Goal: Information Seeking & Learning: Learn about a topic

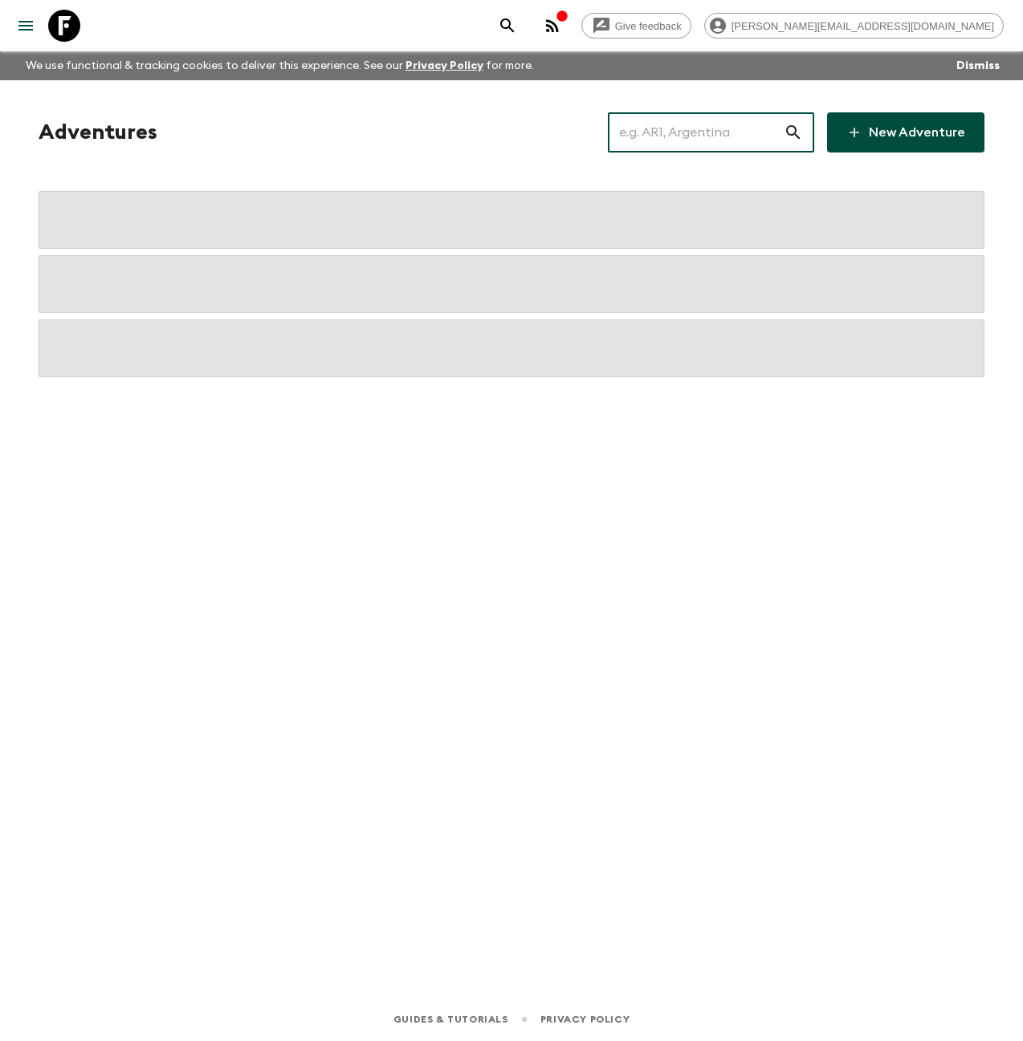
click at [710, 124] on input "text" at bounding box center [696, 132] width 176 height 45
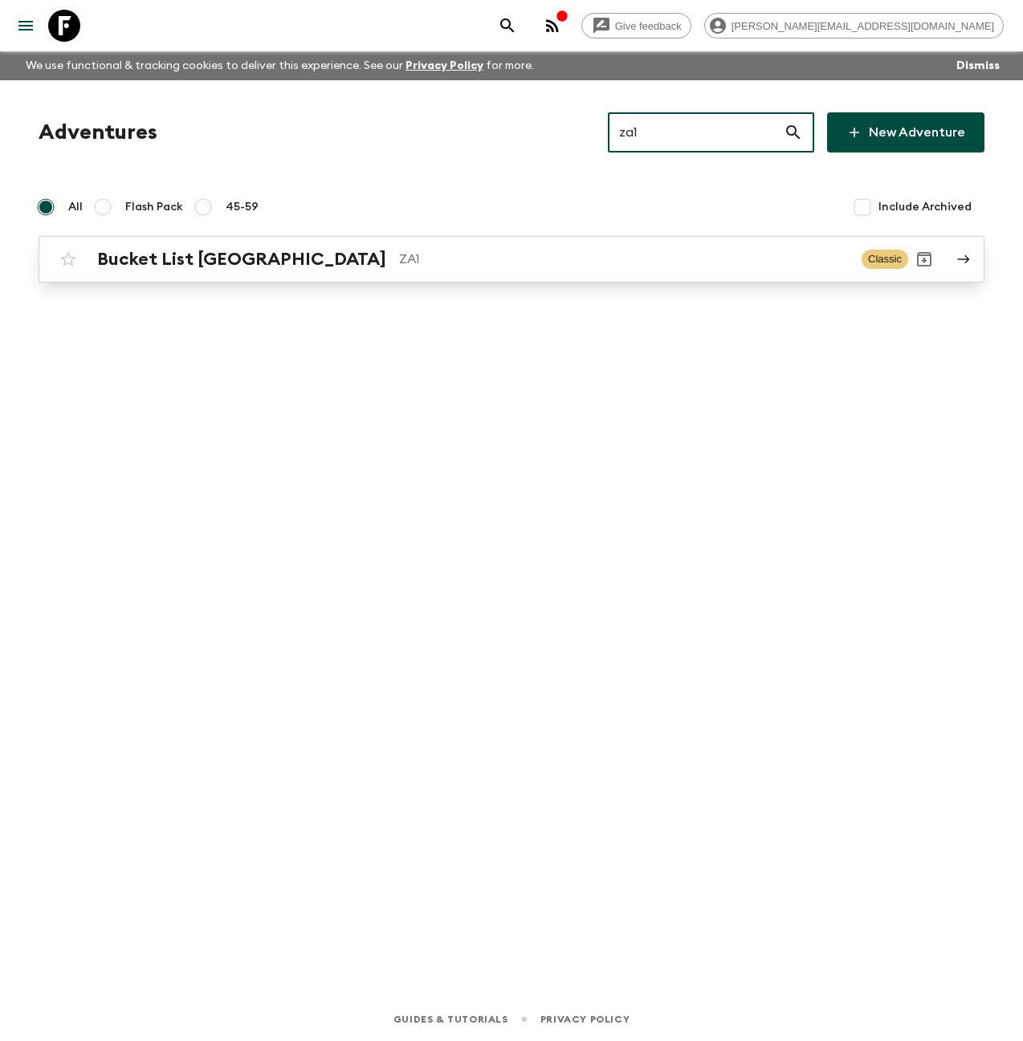
type input "za1"
click at [249, 273] on div "Bucket List [GEOGRAPHIC_DATA] ZA1 Classic" at bounding box center [480, 259] width 856 height 32
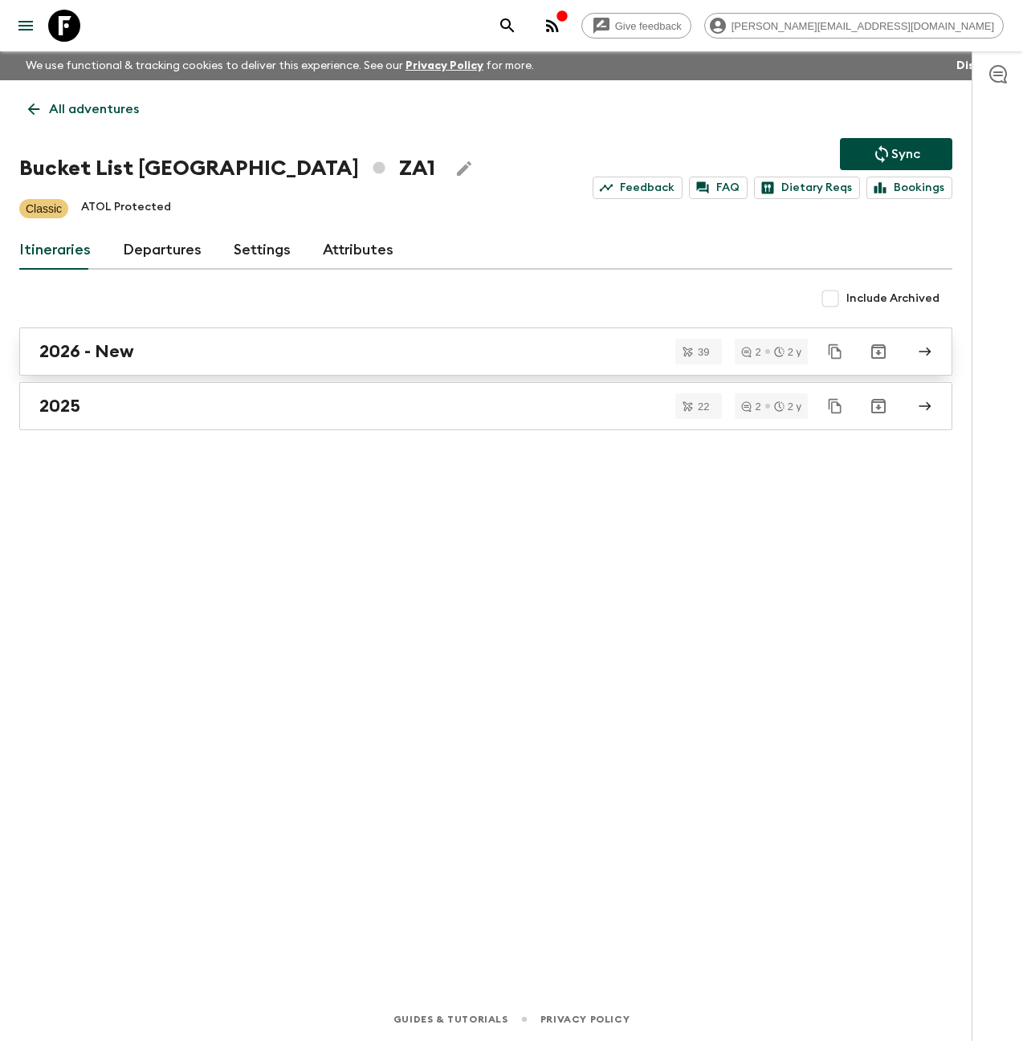
click at [201, 356] on div "2026 - New" at bounding box center [470, 351] width 862 height 21
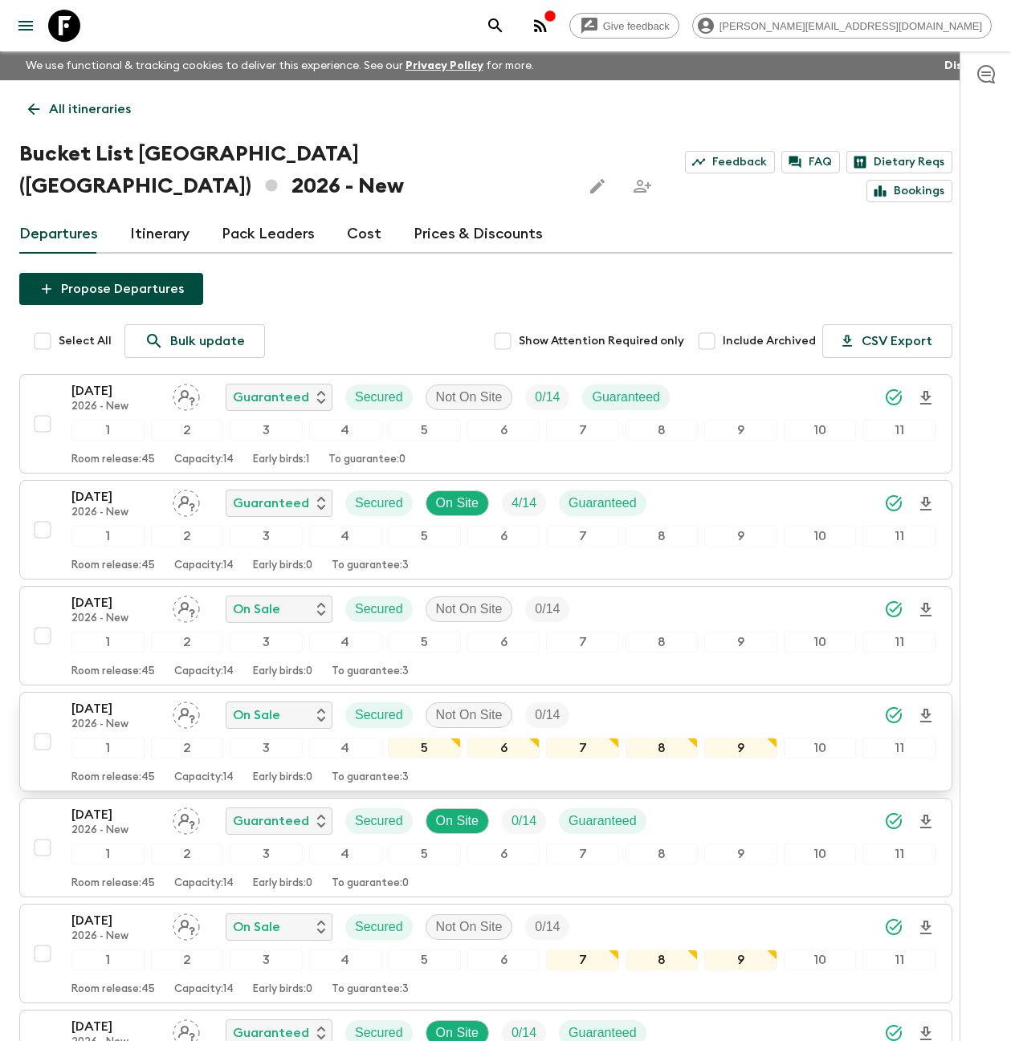
click at [596, 699] on div "[DATE] 2026 - New On Sale Secured Not On Site 0 / 14" at bounding box center [503, 715] width 864 height 32
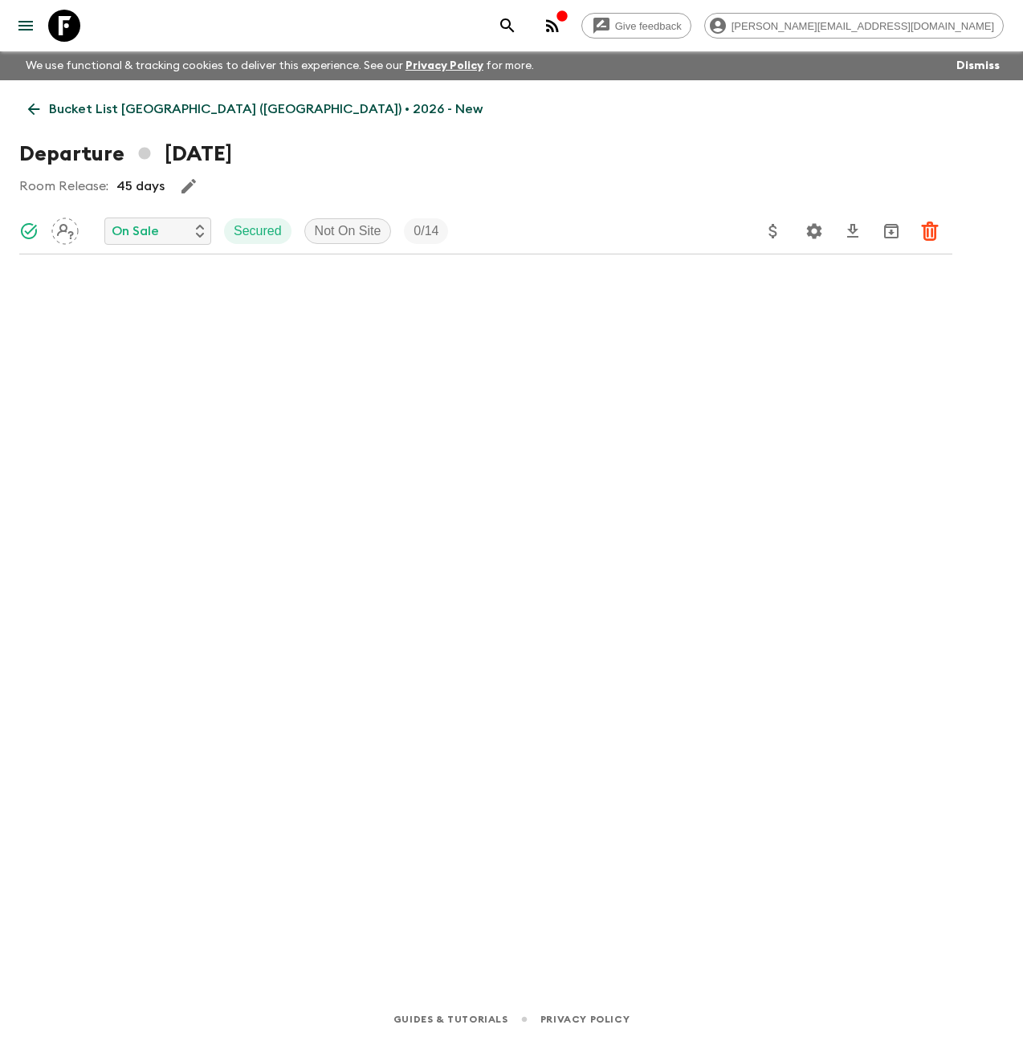
click at [28, 112] on icon at bounding box center [34, 109] width 18 height 18
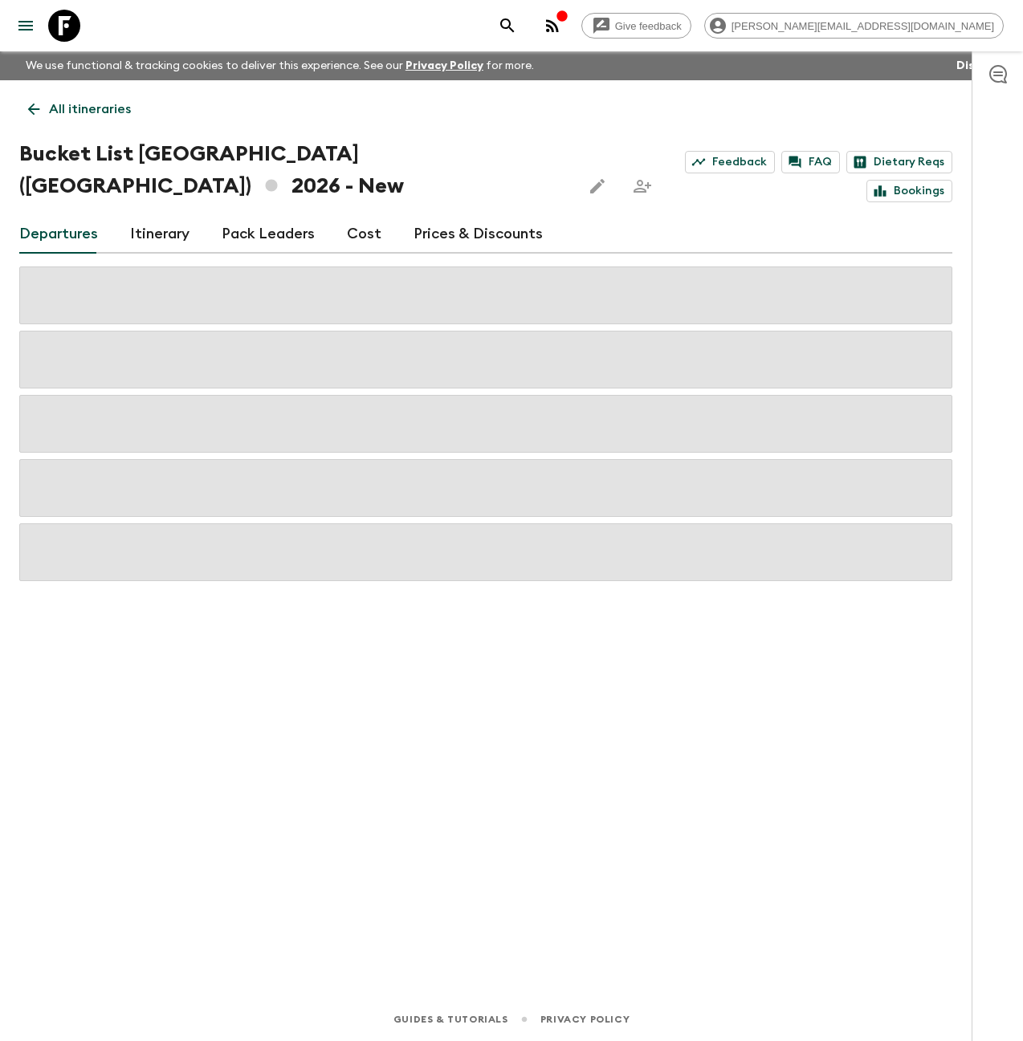
click at [360, 215] on link "Cost" at bounding box center [364, 234] width 35 height 39
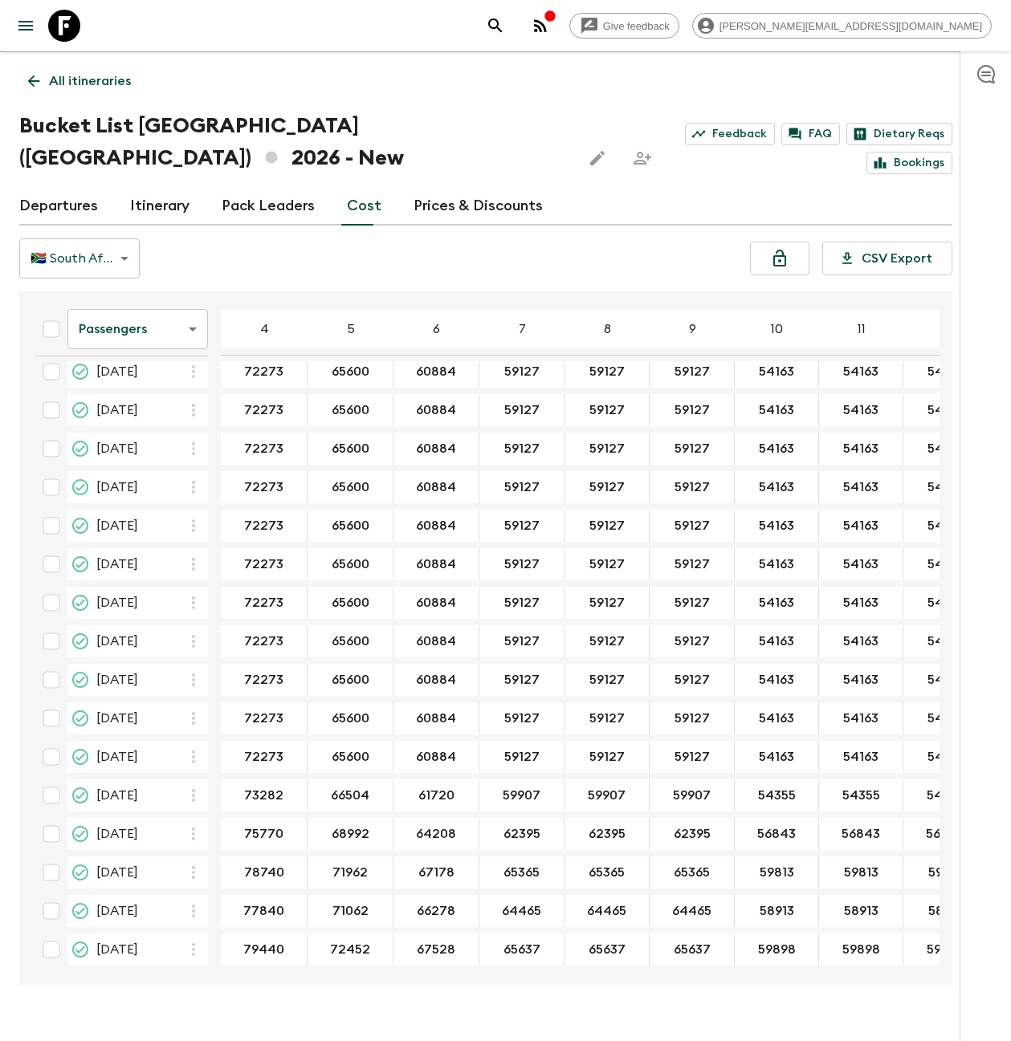
scroll to position [905, 0]
click at [60, 33] on icon at bounding box center [64, 26] width 32 height 32
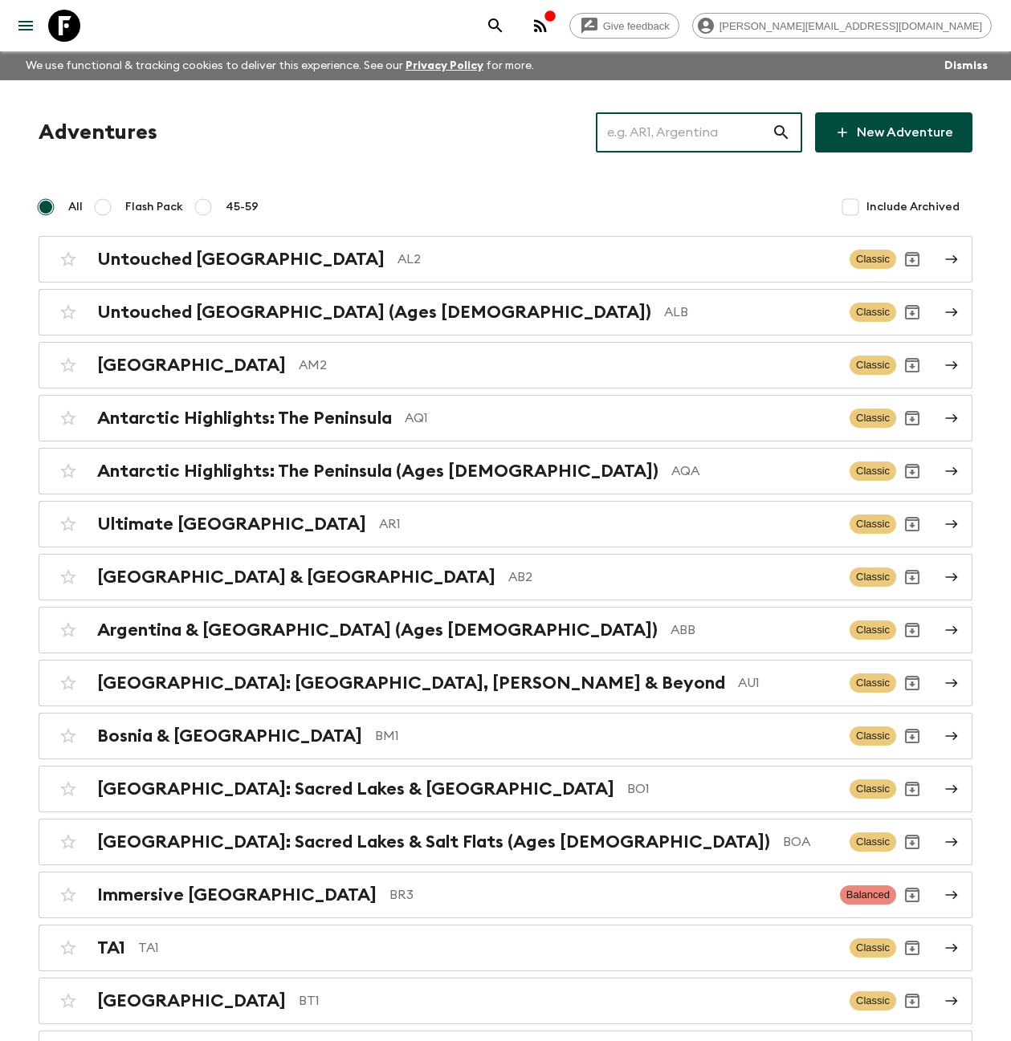
click at [688, 130] on input "text" at bounding box center [684, 132] width 176 height 45
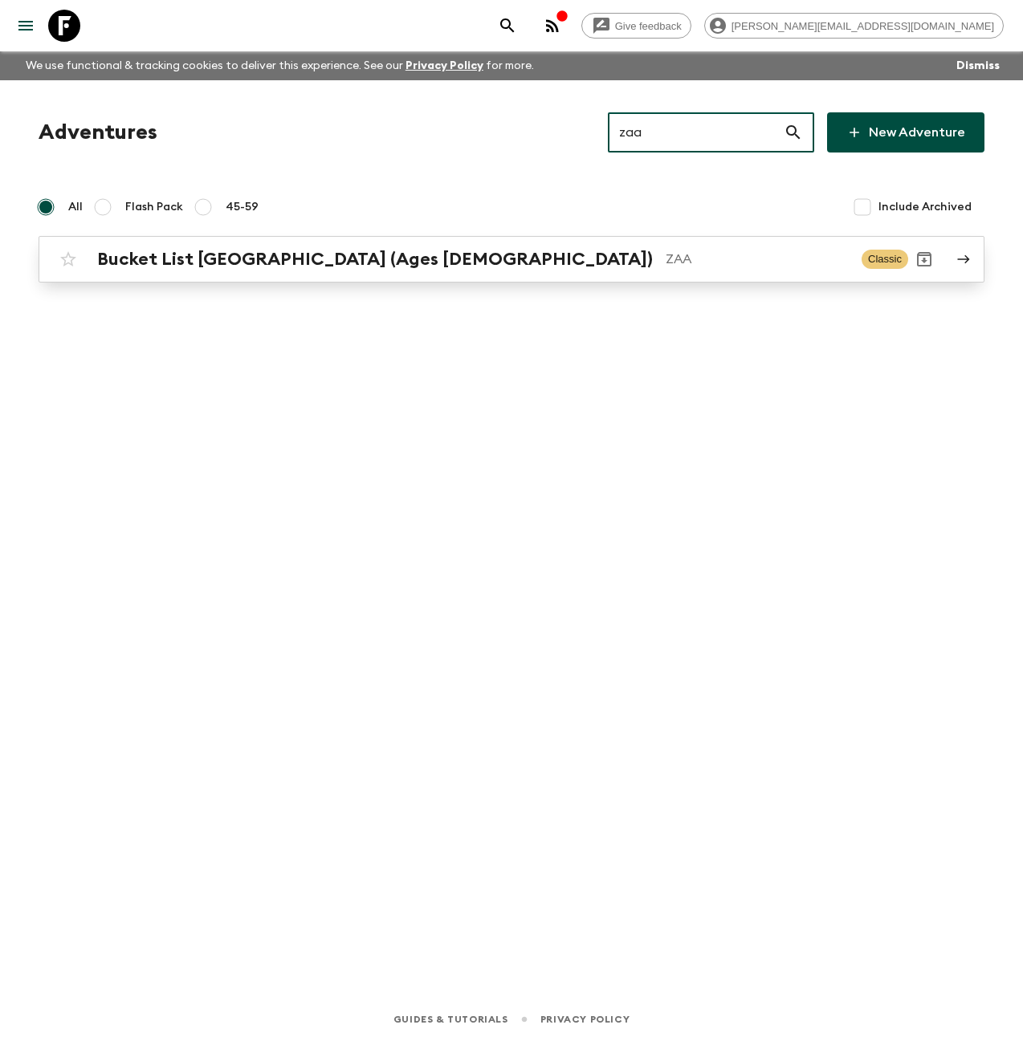
type input "zaa"
click at [326, 251] on h2 "Bucket List [GEOGRAPHIC_DATA] (Ages [DEMOGRAPHIC_DATA])" at bounding box center [375, 259] width 556 height 21
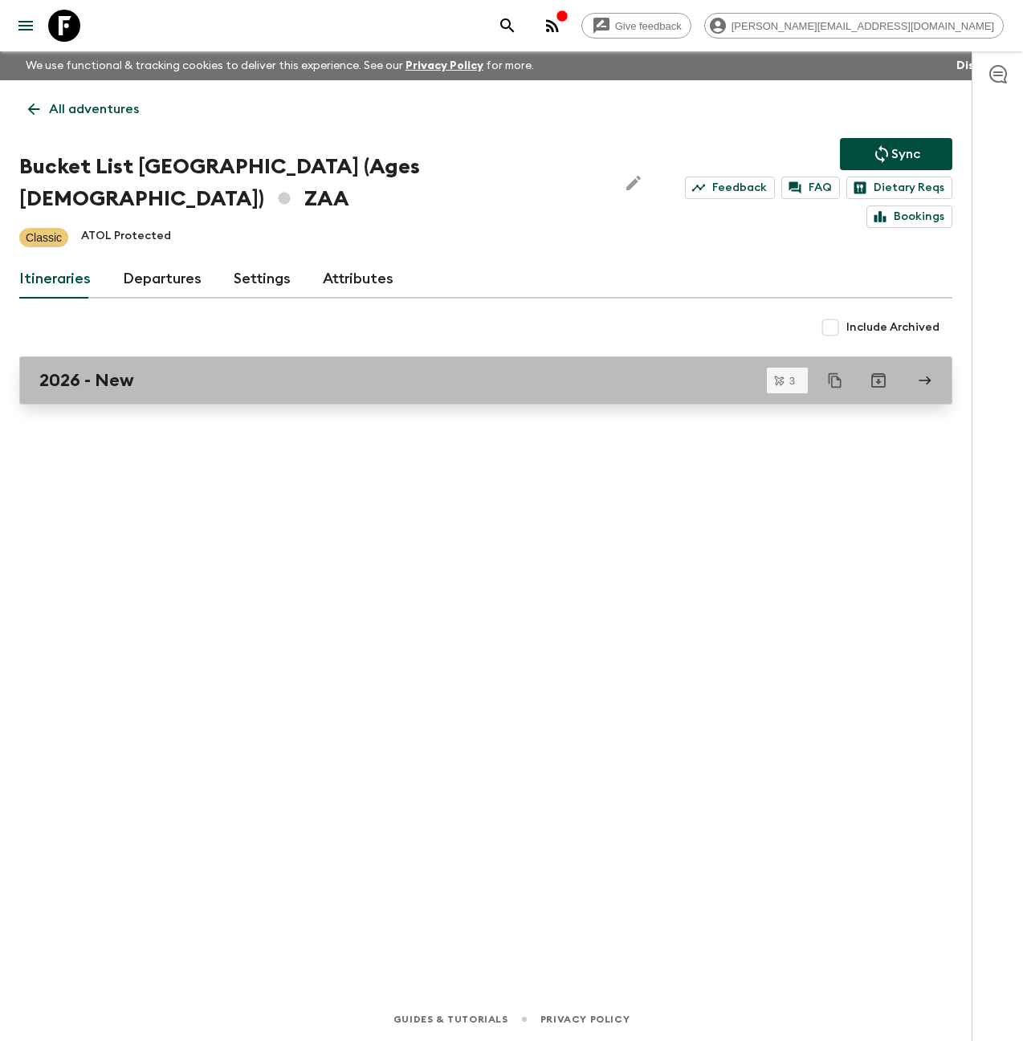
click at [201, 370] on div "2026 - New" at bounding box center [470, 380] width 862 height 21
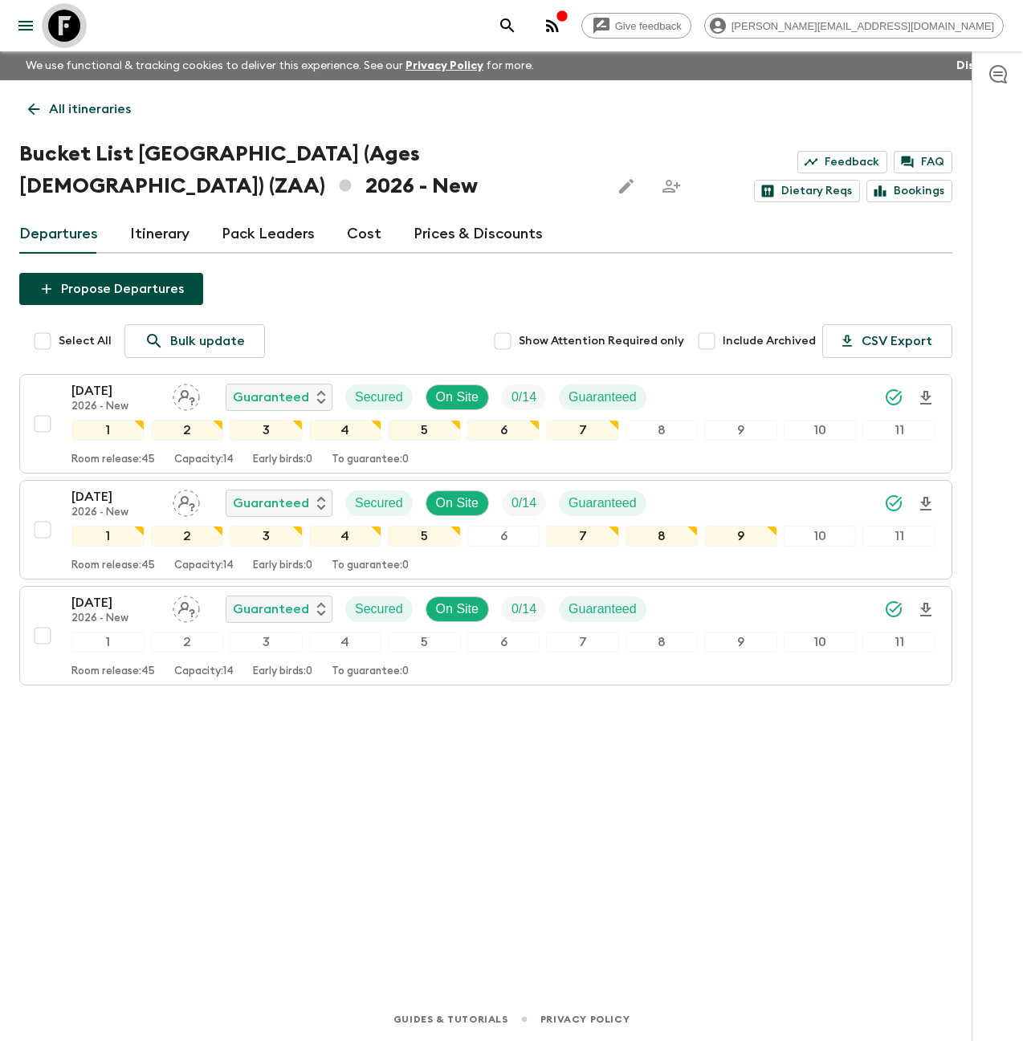
click at [70, 30] on icon at bounding box center [64, 26] width 32 height 32
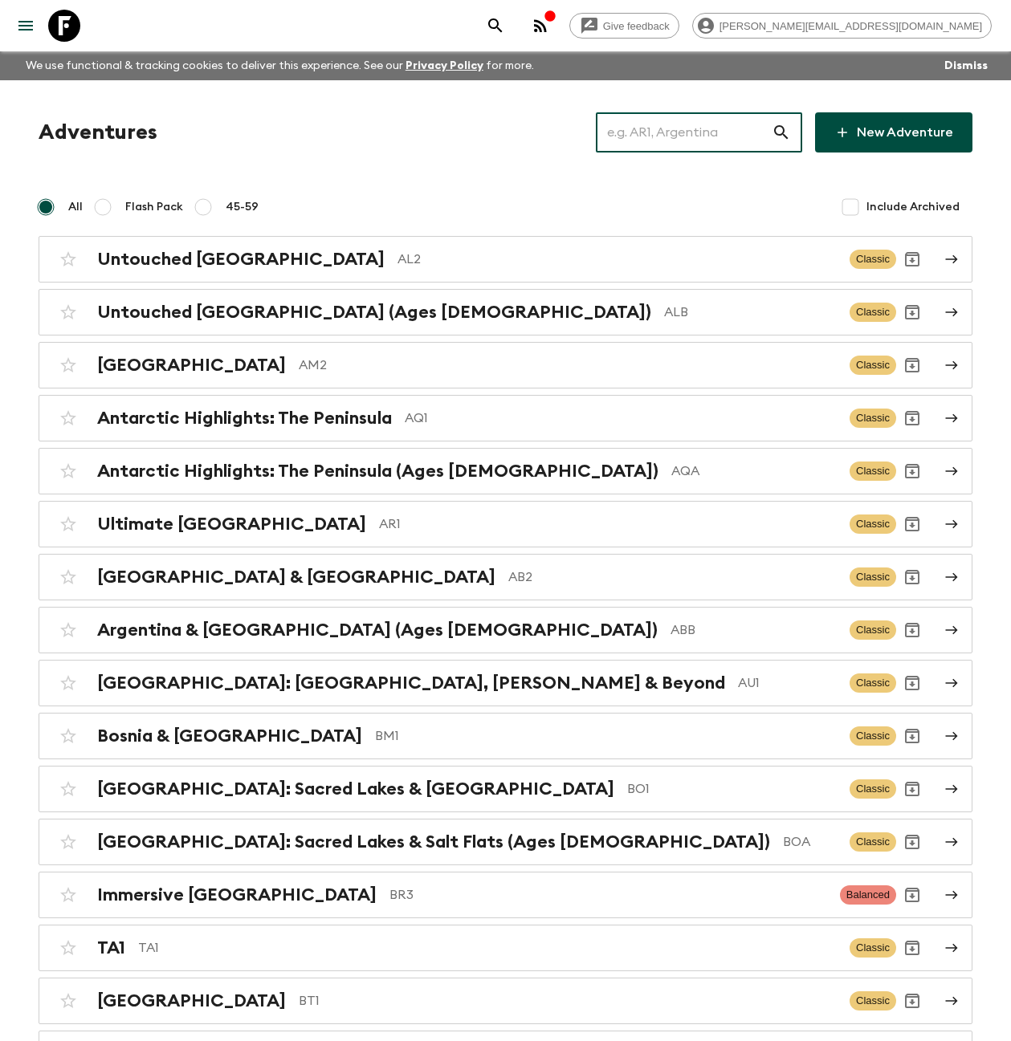
click at [674, 128] on input "text" at bounding box center [684, 132] width 176 height 45
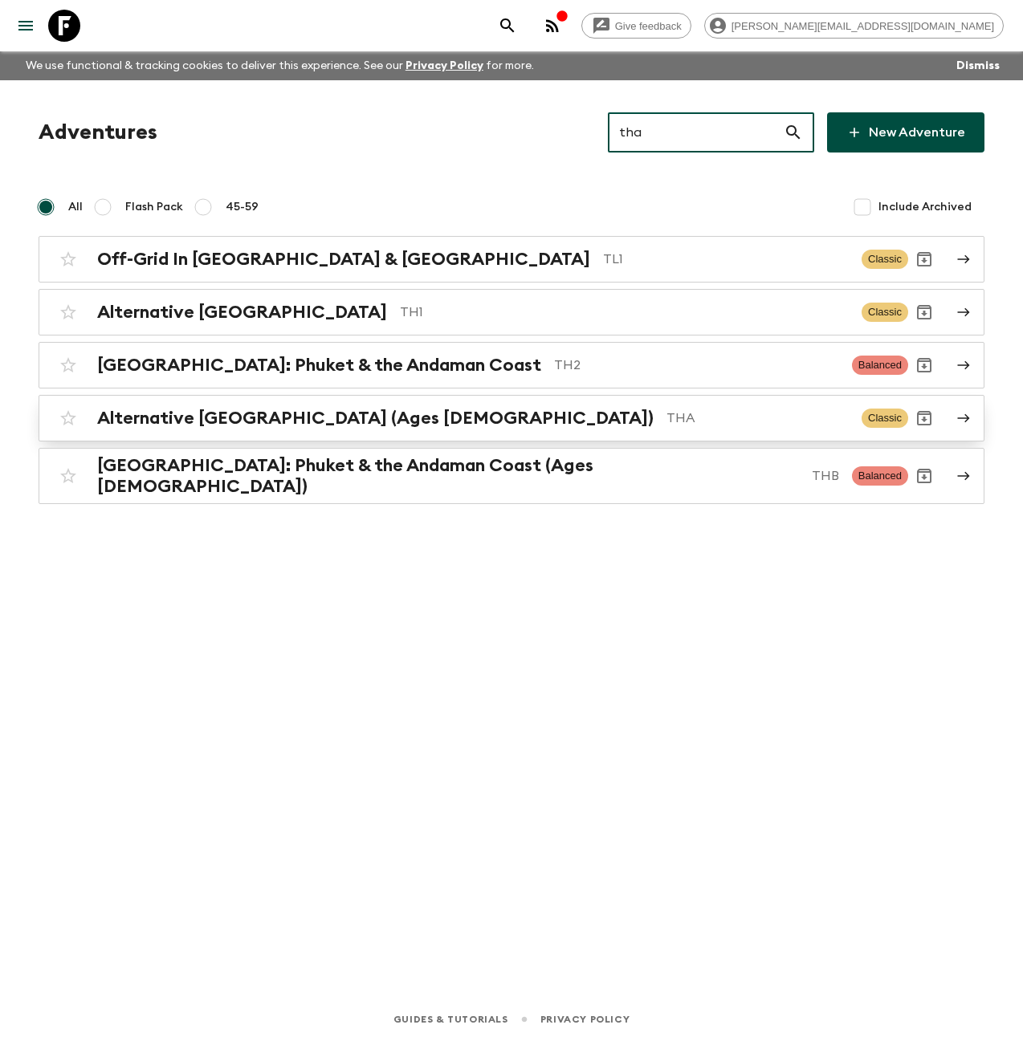
type input "tha"
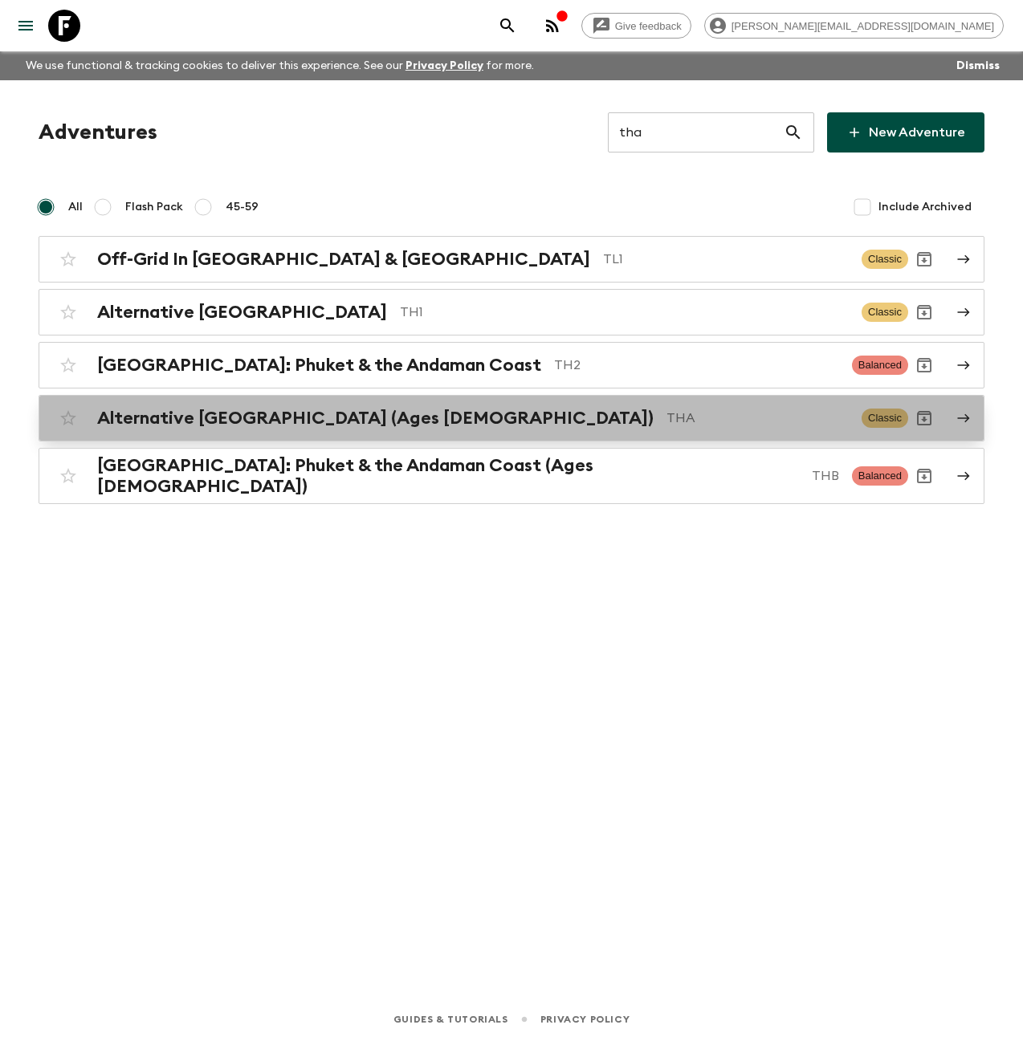
click at [666, 414] on p "THA" at bounding box center [757, 418] width 182 height 19
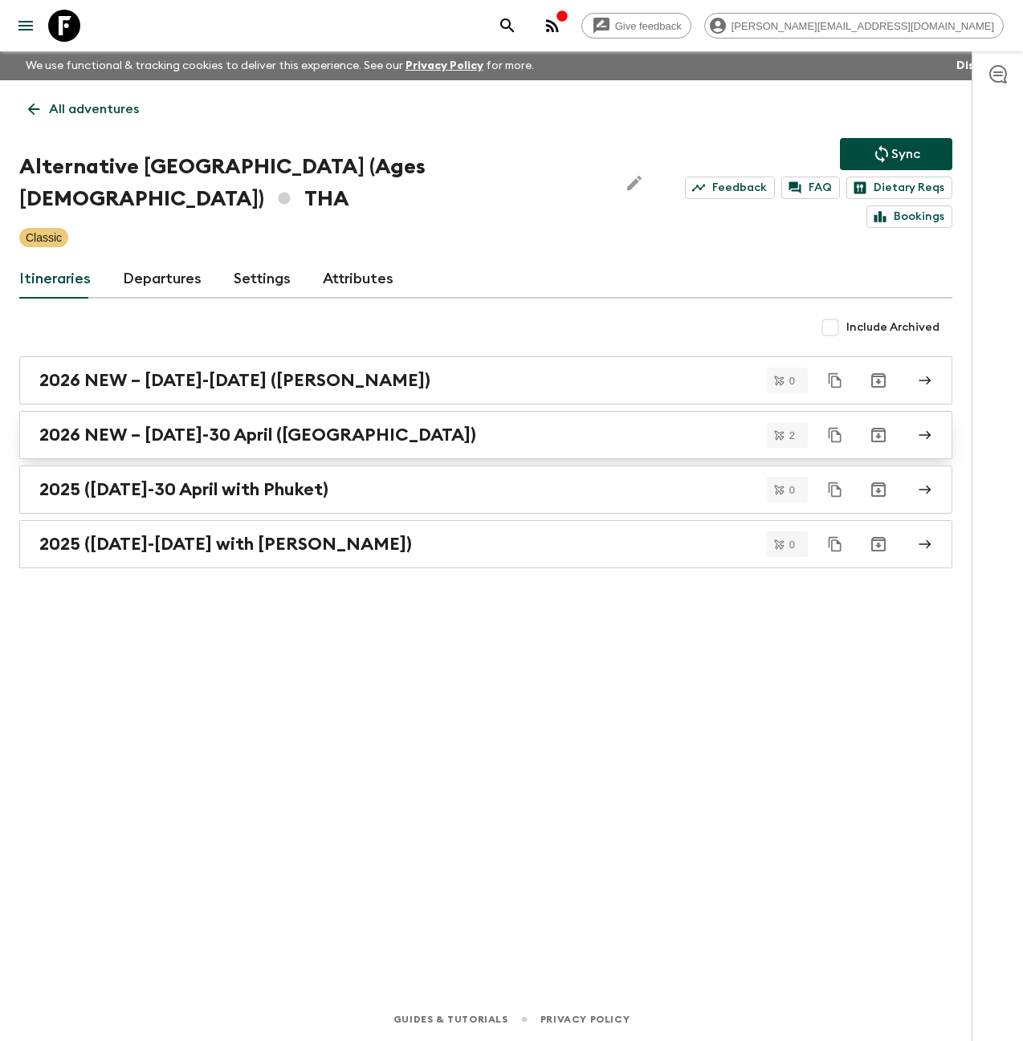
click at [283, 425] on h2 "2026 NEW – [DATE]-30 April ([GEOGRAPHIC_DATA])" at bounding box center [257, 435] width 437 height 21
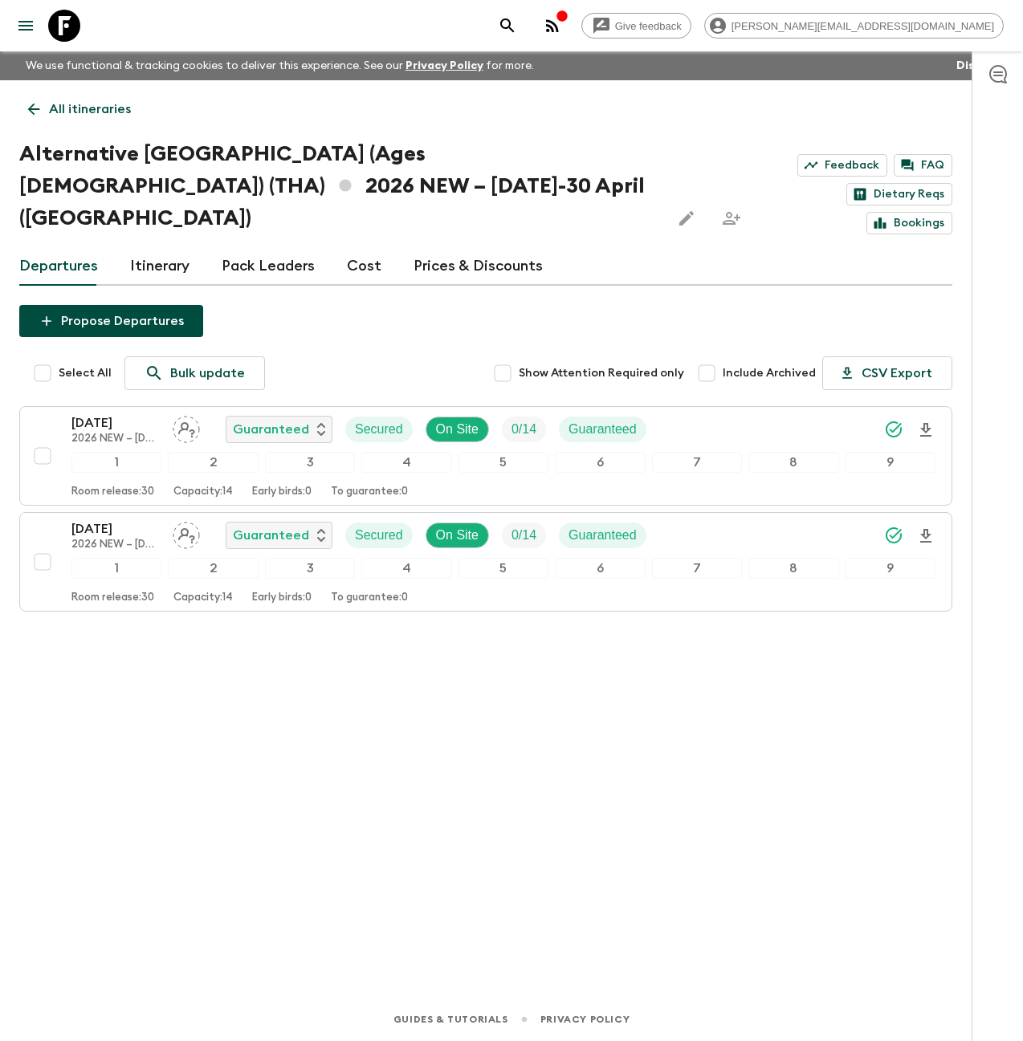
click at [360, 247] on link "Cost" at bounding box center [364, 266] width 35 height 39
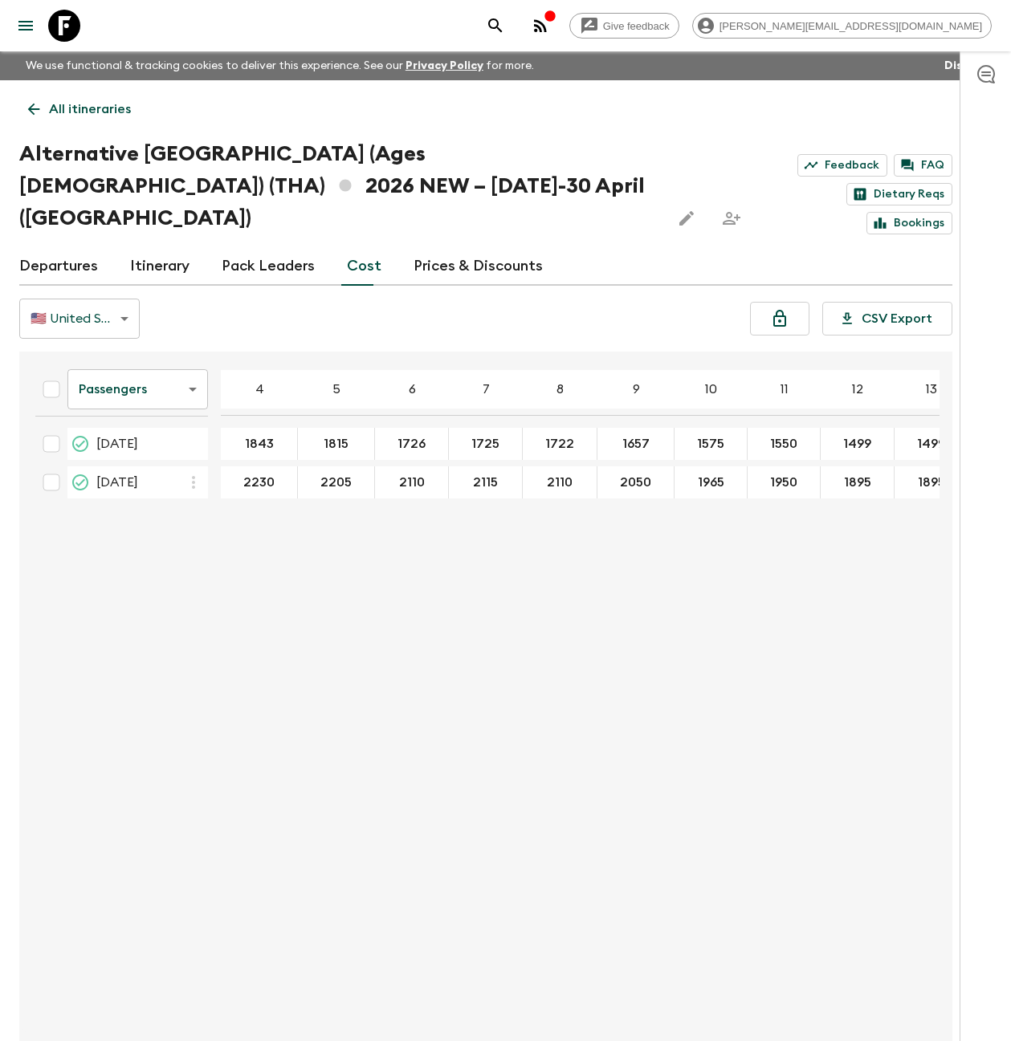
click at [67, 247] on link "Departures" at bounding box center [58, 266] width 79 height 39
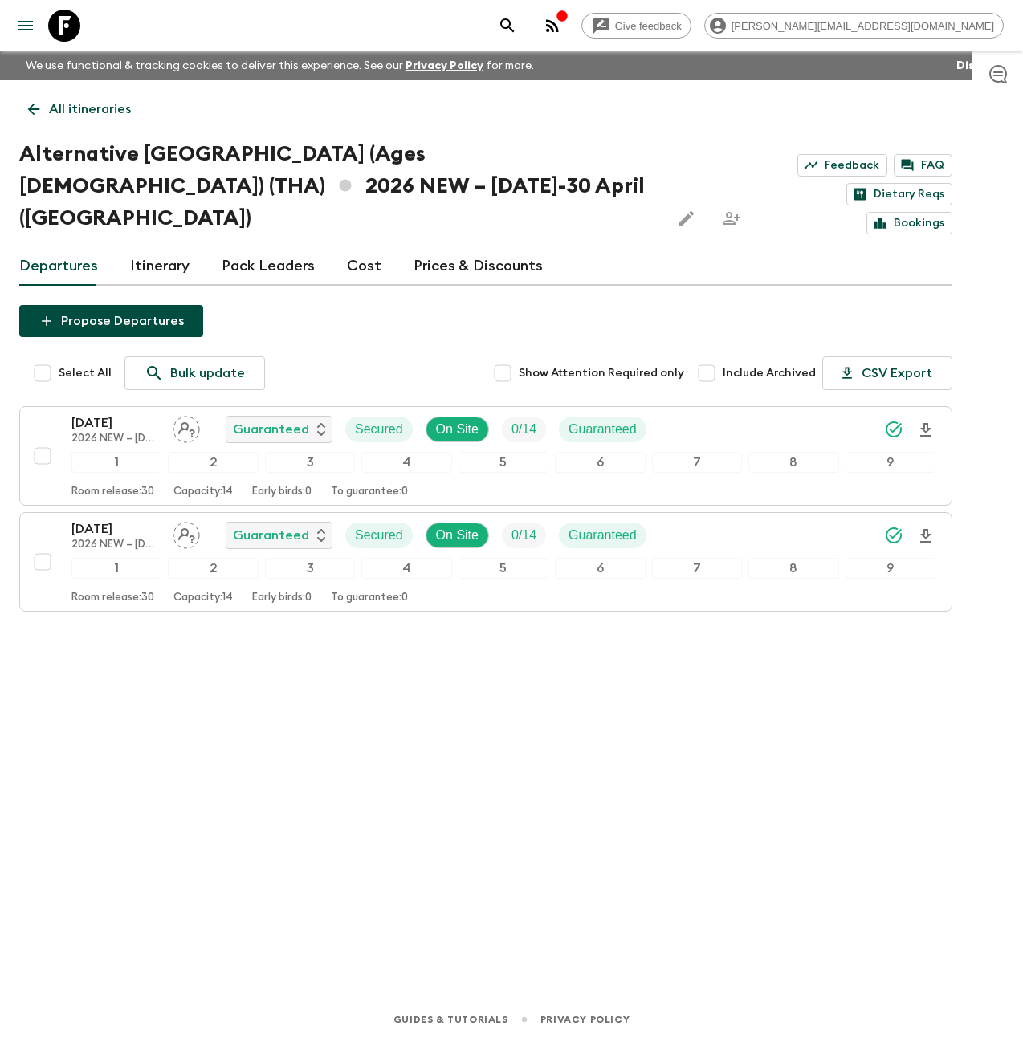
click at [144, 247] on link "Itinerary" at bounding box center [159, 266] width 59 height 39
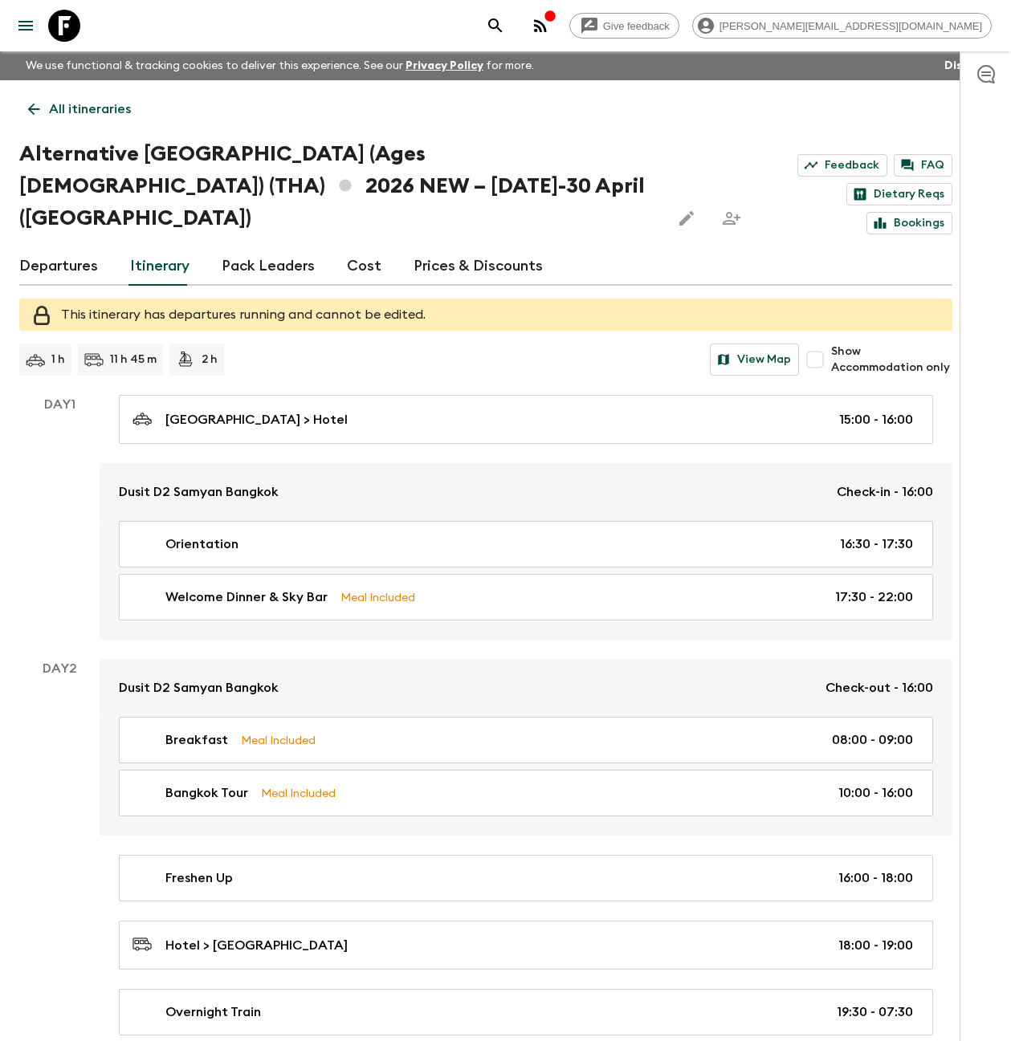
click at [68, 247] on link "Departures" at bounding box center [58, 266] width 79 height 39
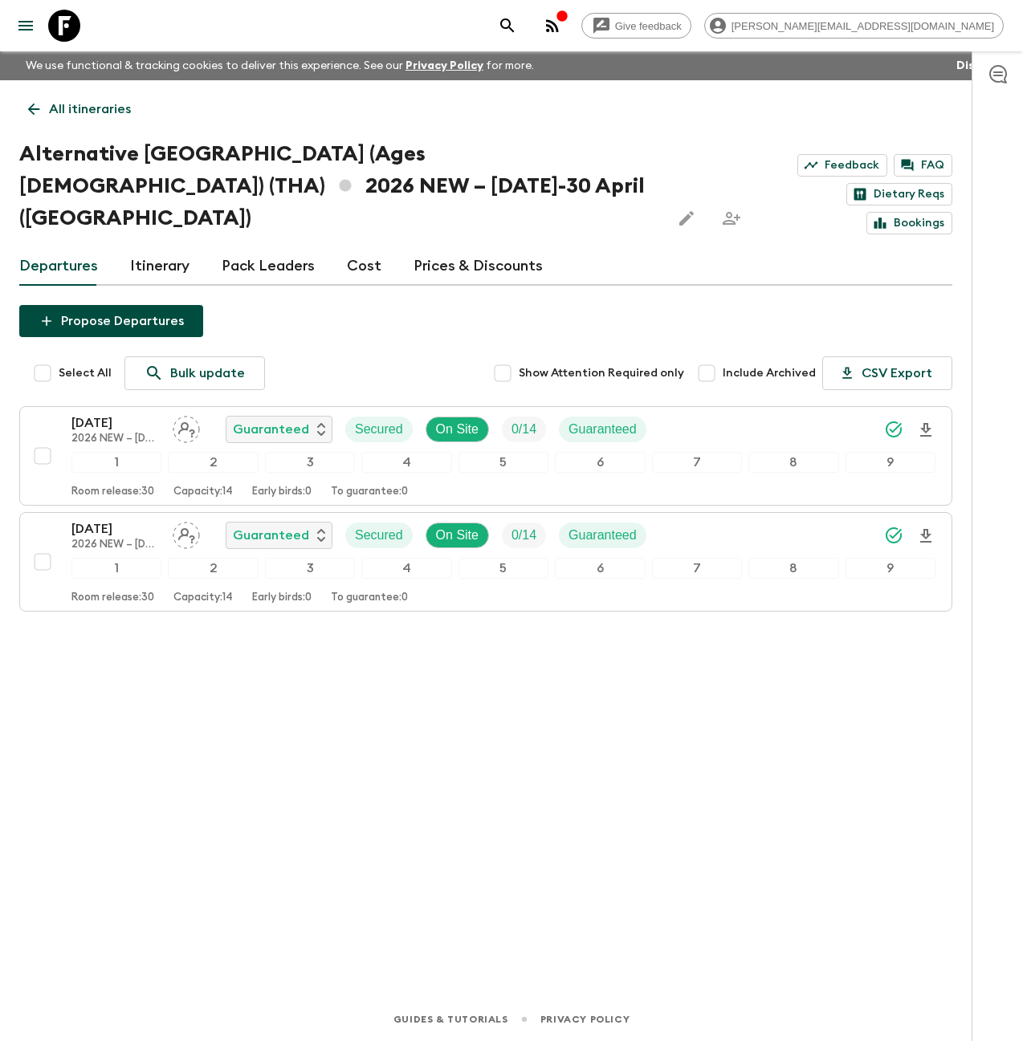
click at [165, 247] on link "Itinerary" at bounding box center [159, 266] width 59 height 39
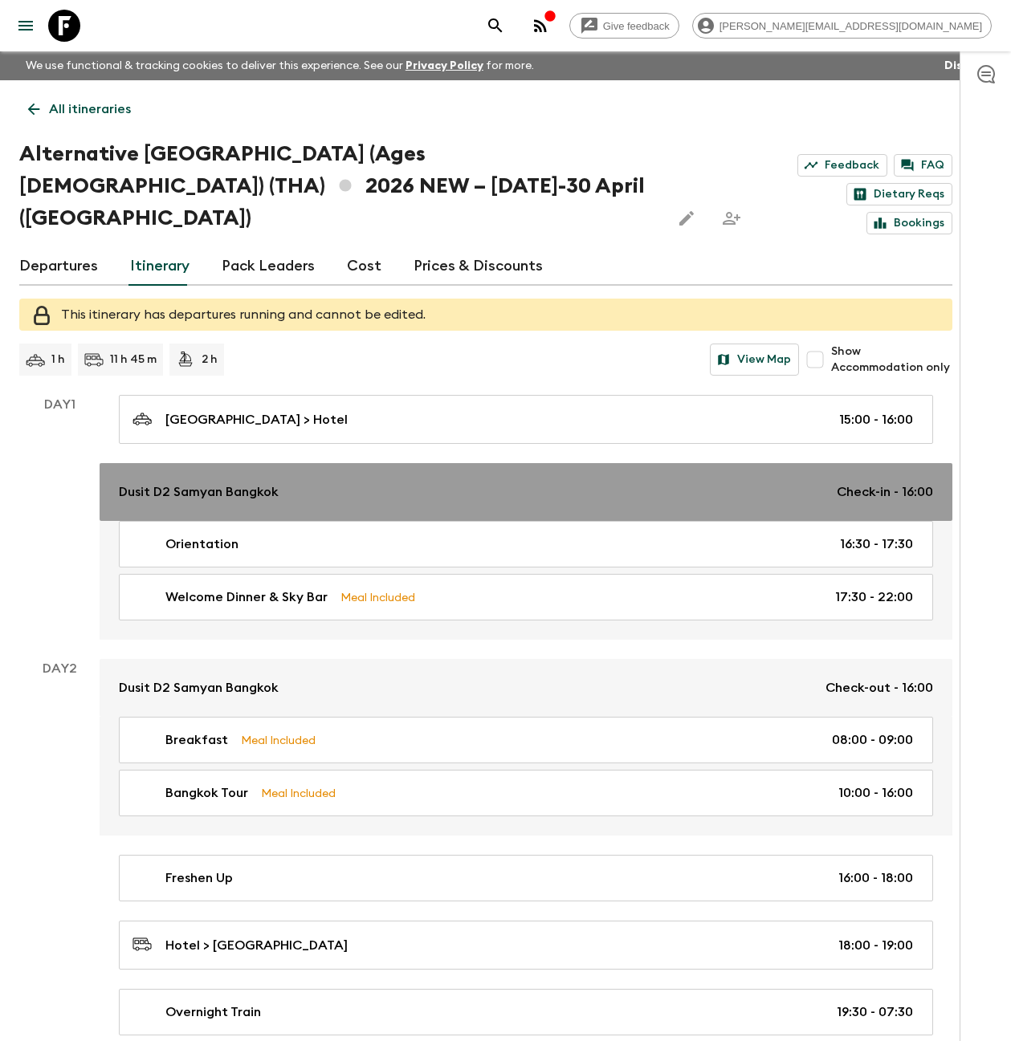
click at [229, 482] on p "Dusit D2 Samyan Bangkok" at bounding box center [199, 491] width 160 height 19
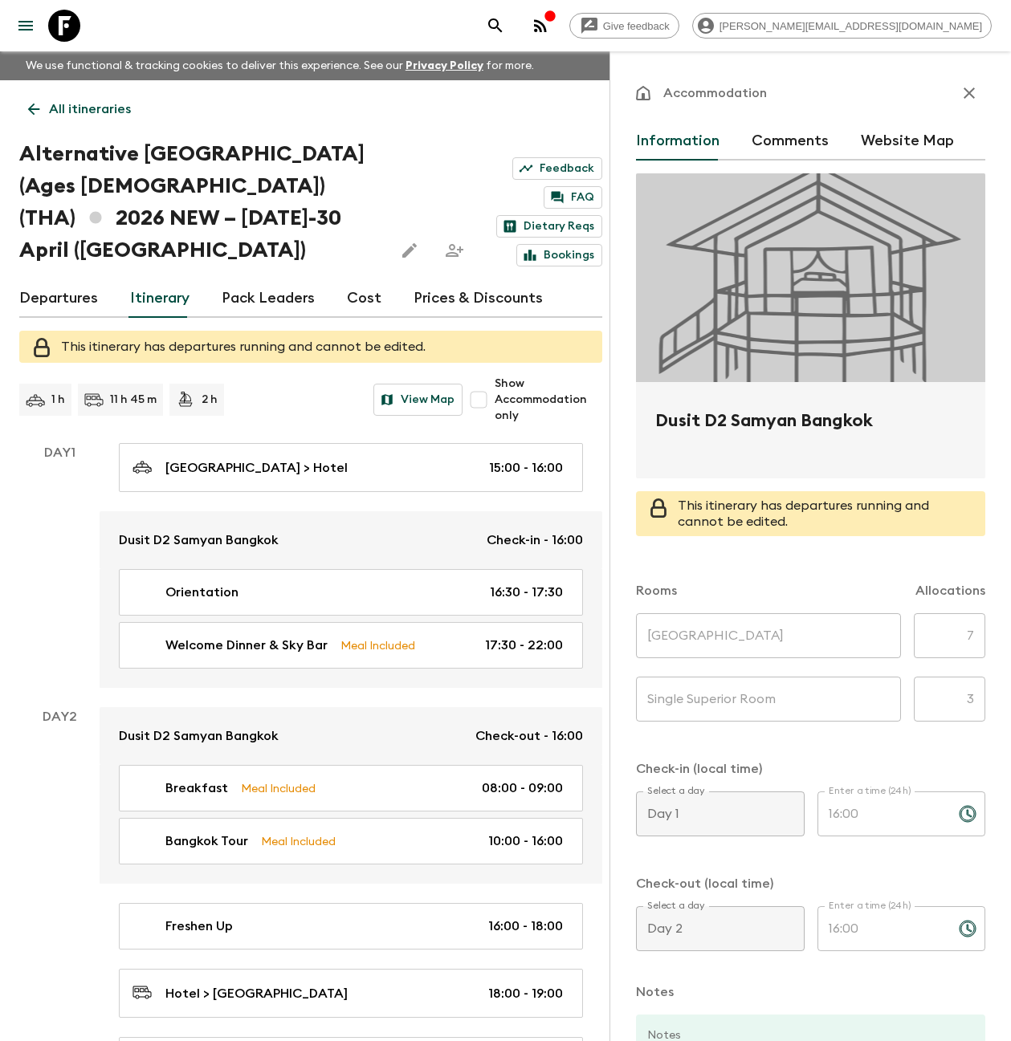
click at [959, 92] on icon "button" at bounding box center [968, 92] width 19 height 19
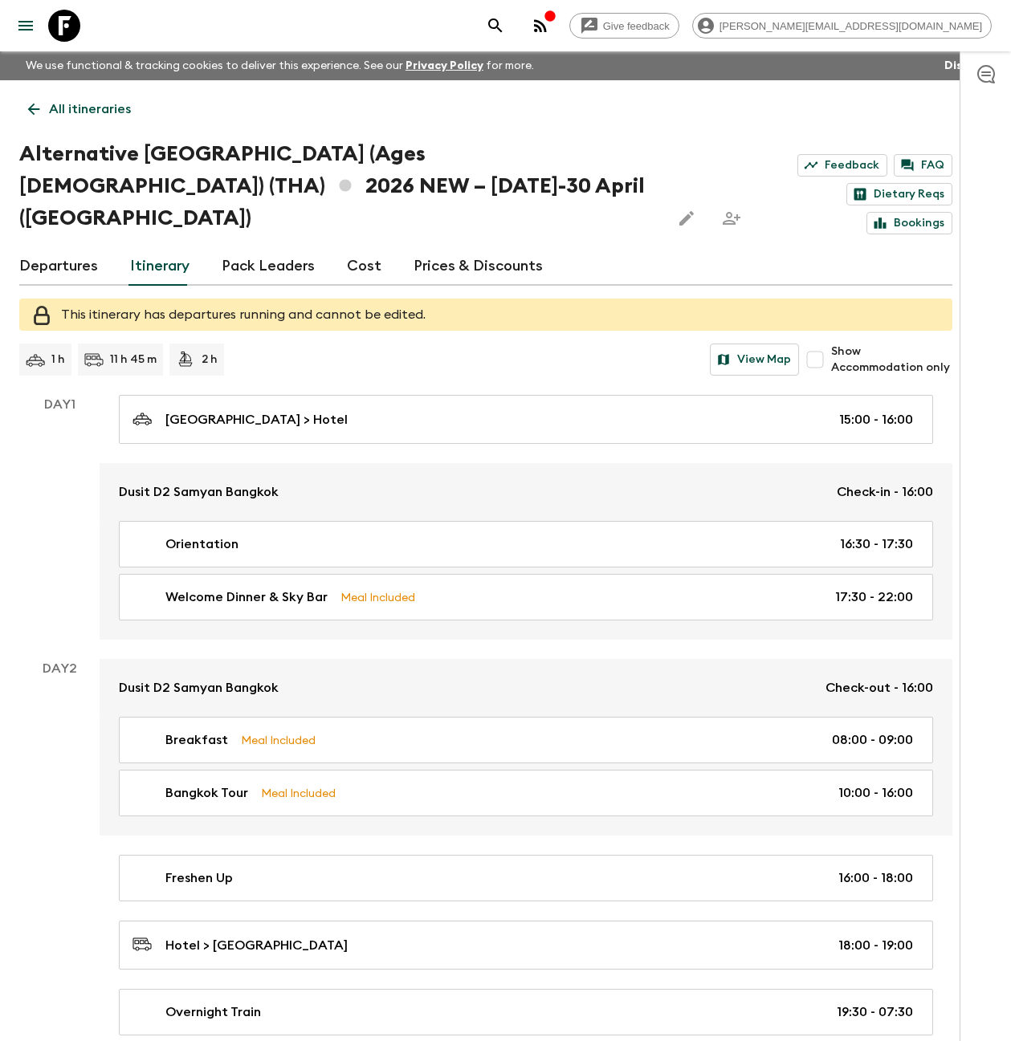
click at [75, 247] on link "Departures" at bounding box center [58, 266] width 79 height 39
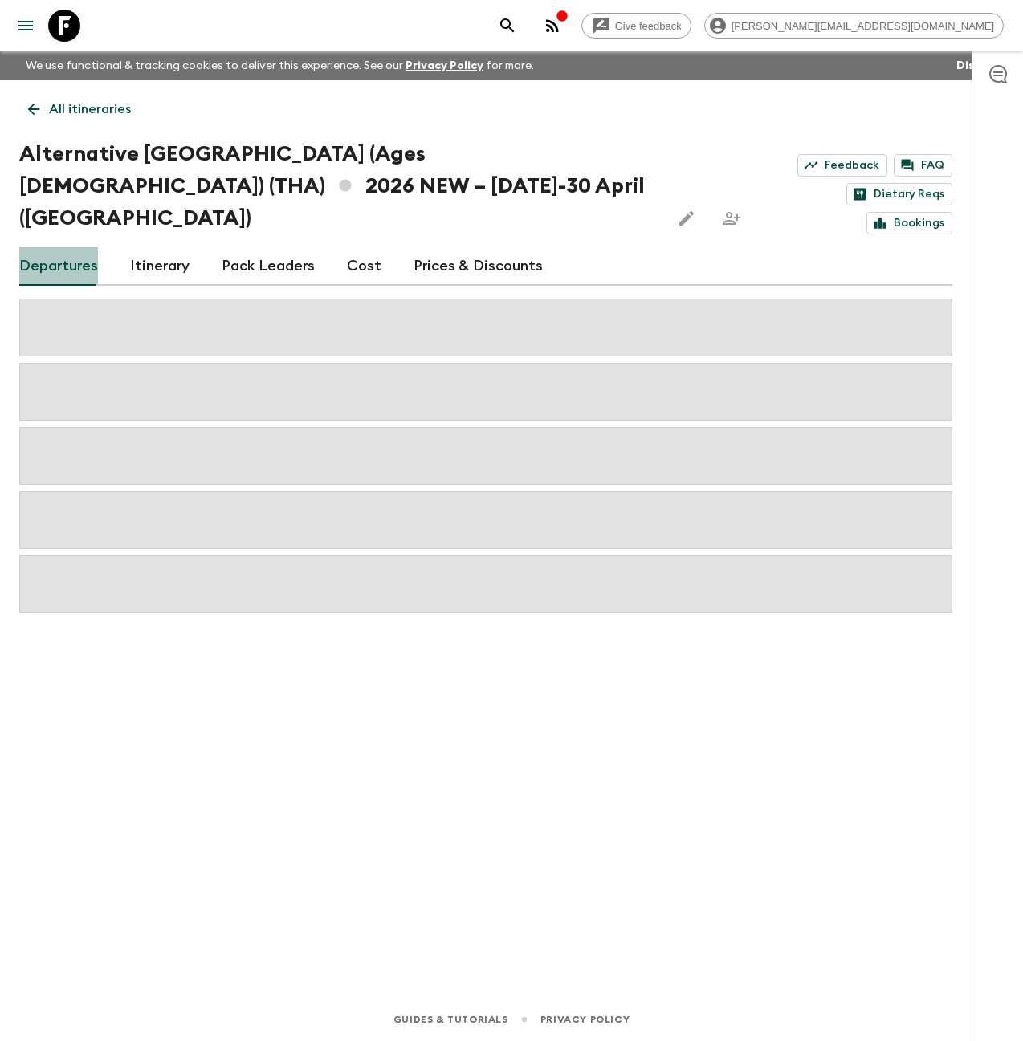
click at [75, 247] on link "Departures" at bounding box center [58, 266] width 79 height 39
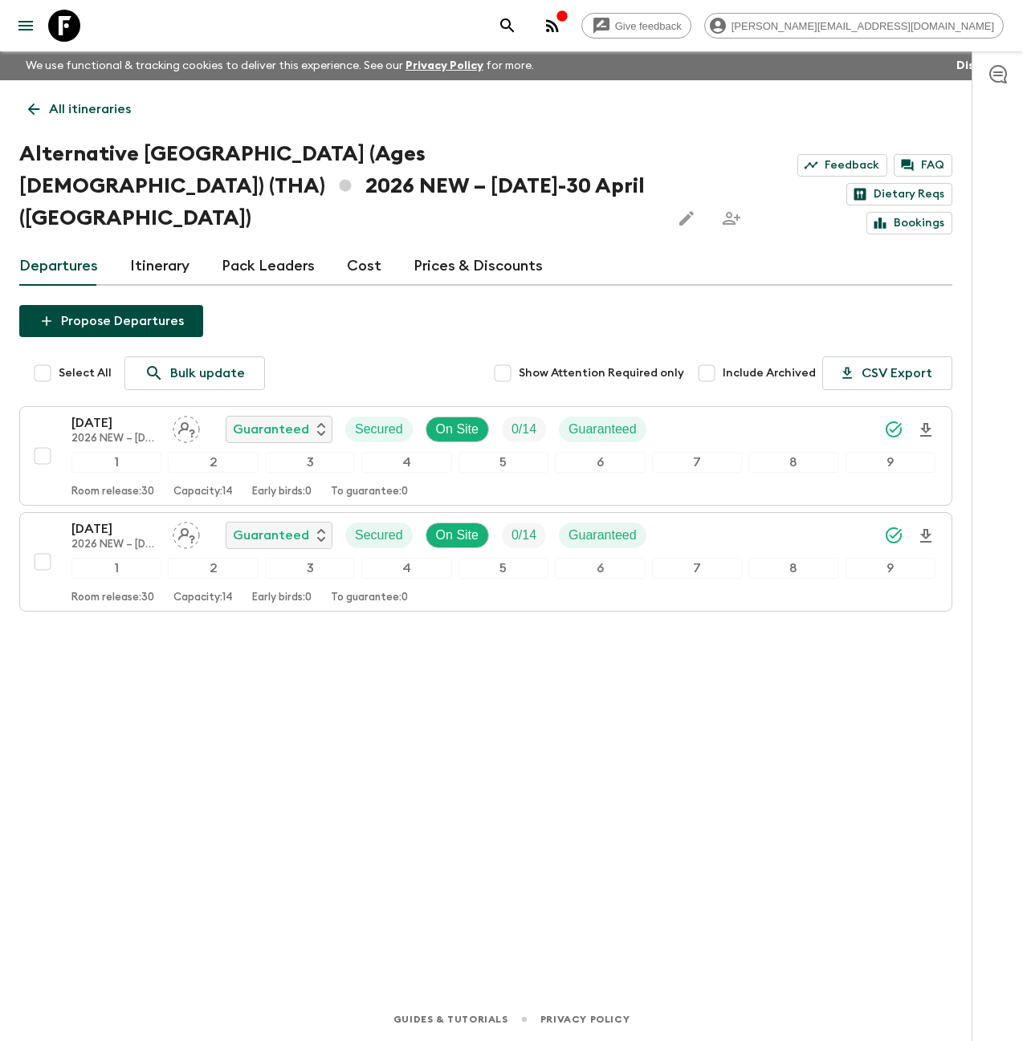
click at [66, 26] on icon at bounding box center [64, 26] width 32 height 32
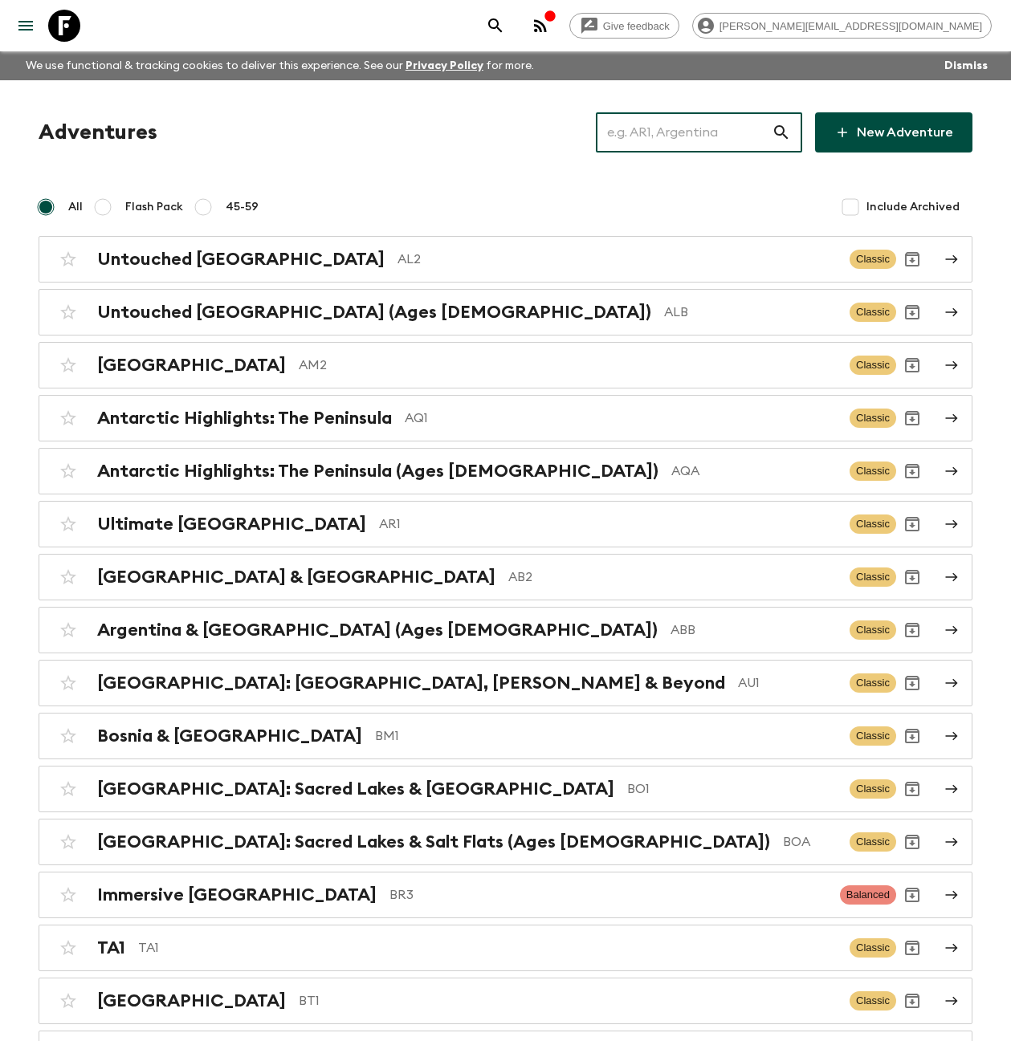
click at [674, 138] on input "text" at bounding box center [684, 132] width 176 height 45
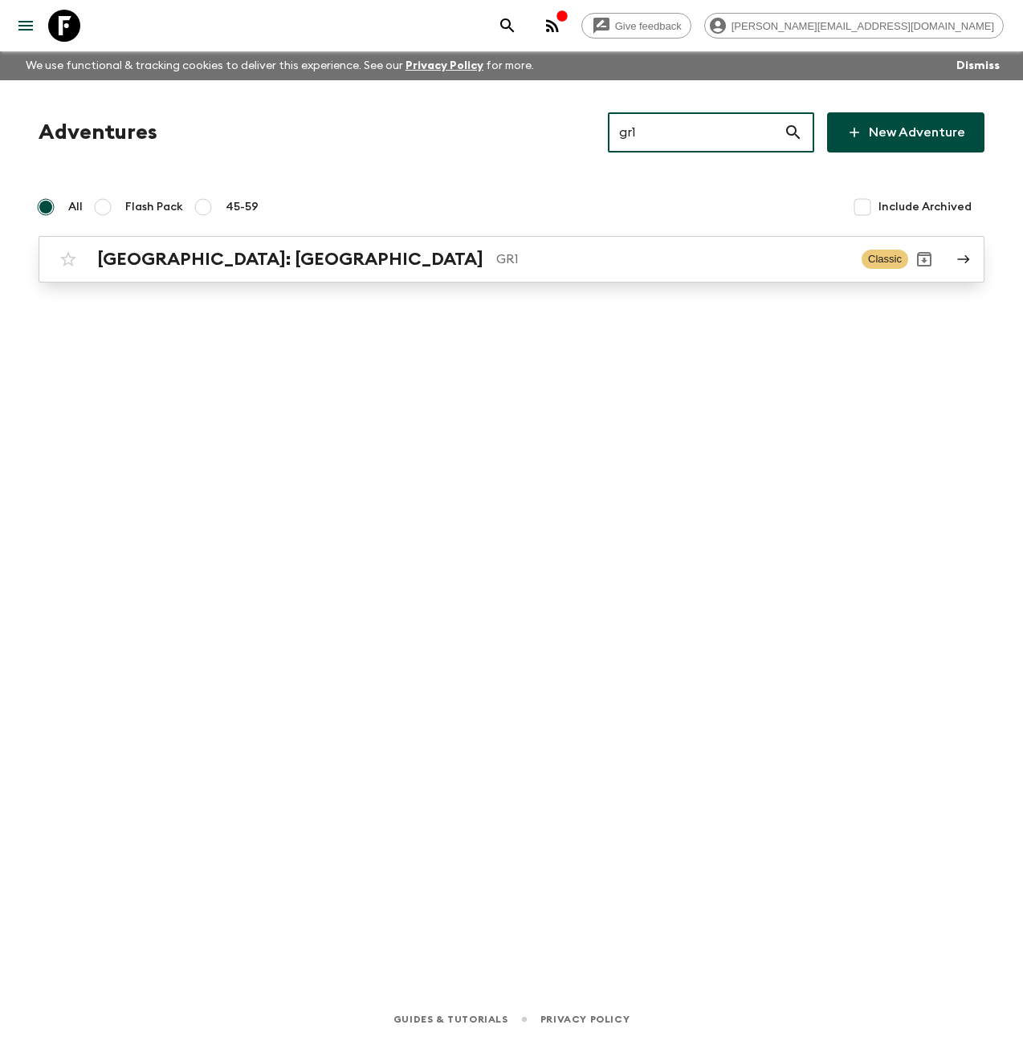
type input "gr1"
click at [262, 250] on h2 "[GEOGRAPHIC_DATA]: [GEOGRAPHIC_DATA]" at bounding box center [290, 259] width 386 height 21
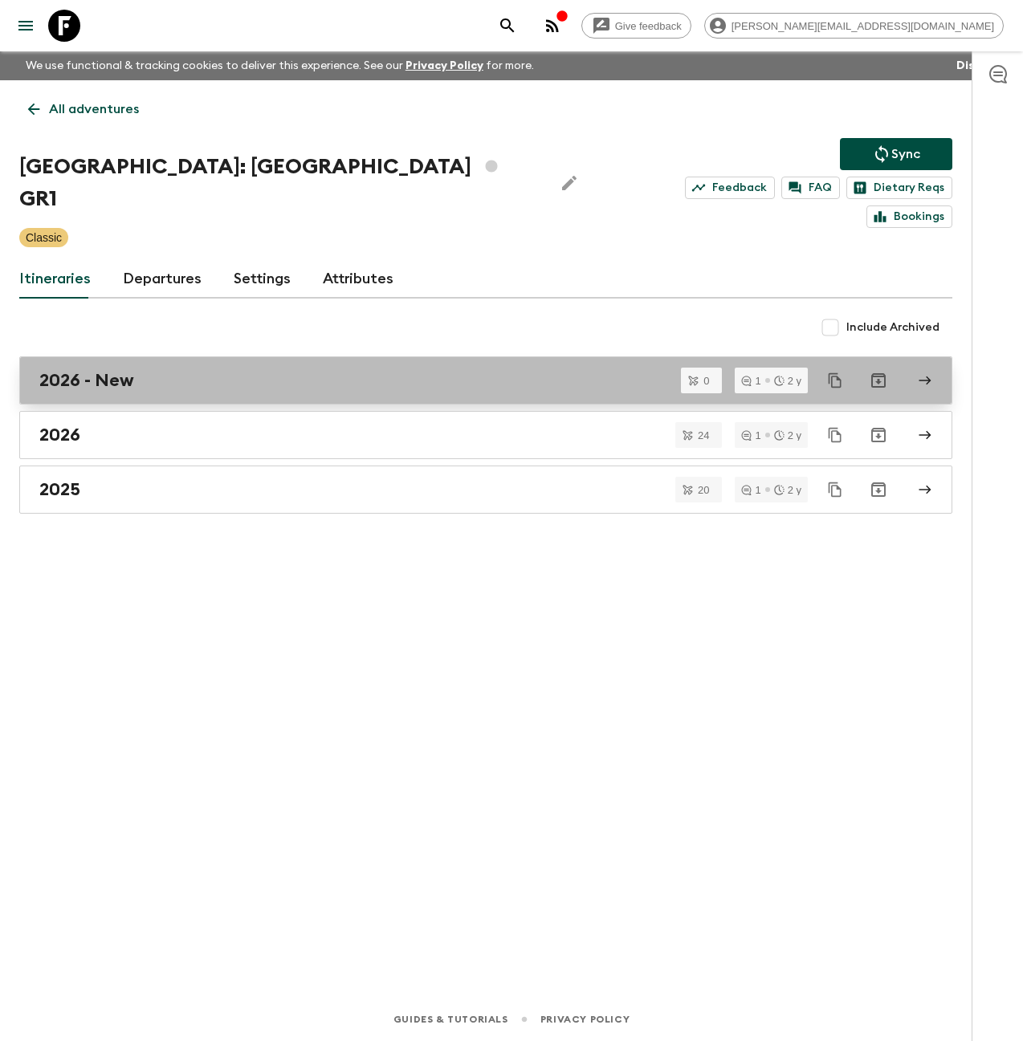
click at [145, 362] on link "2026 - New" at bounding box center [485, 380] width 933 height 48
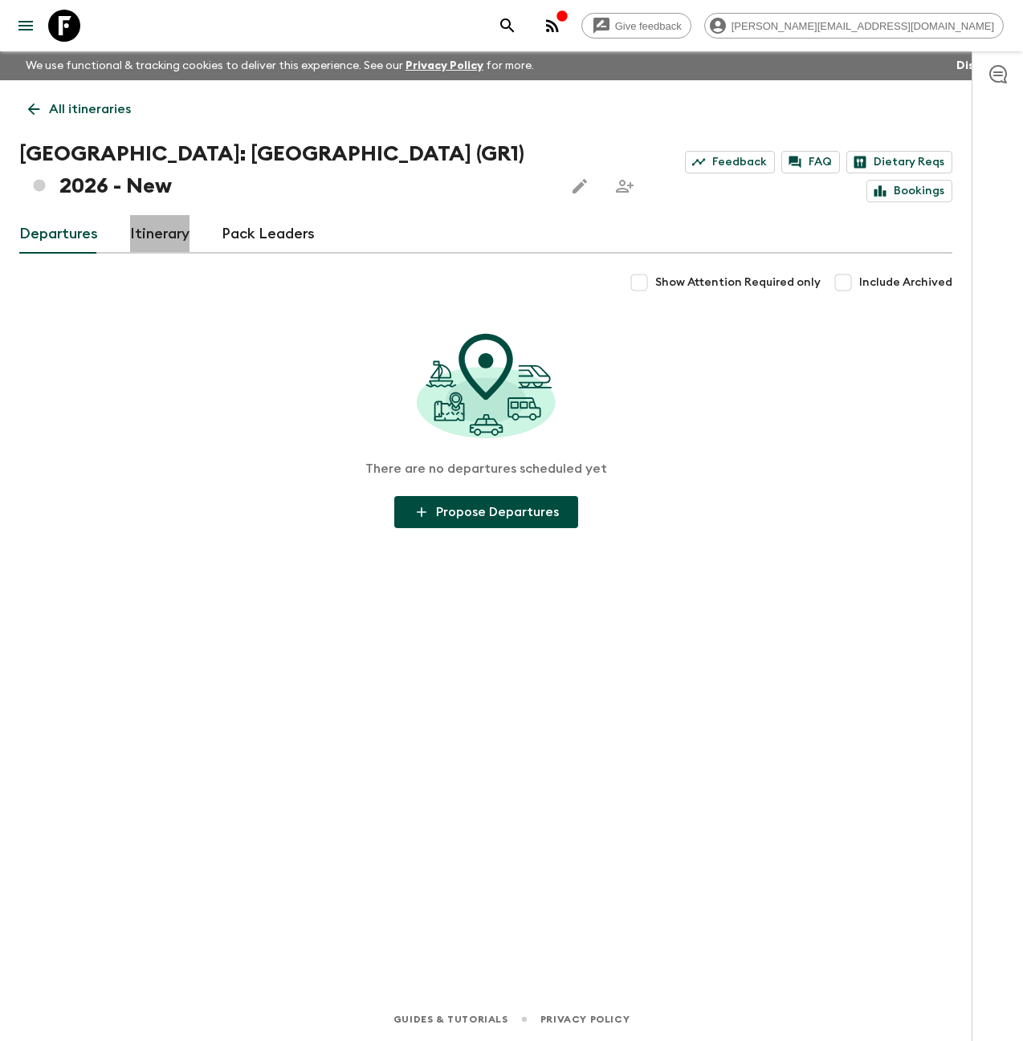
click at [155, 232] on link "Itinerary" at bounding box center [159, 234] width 59 height 39
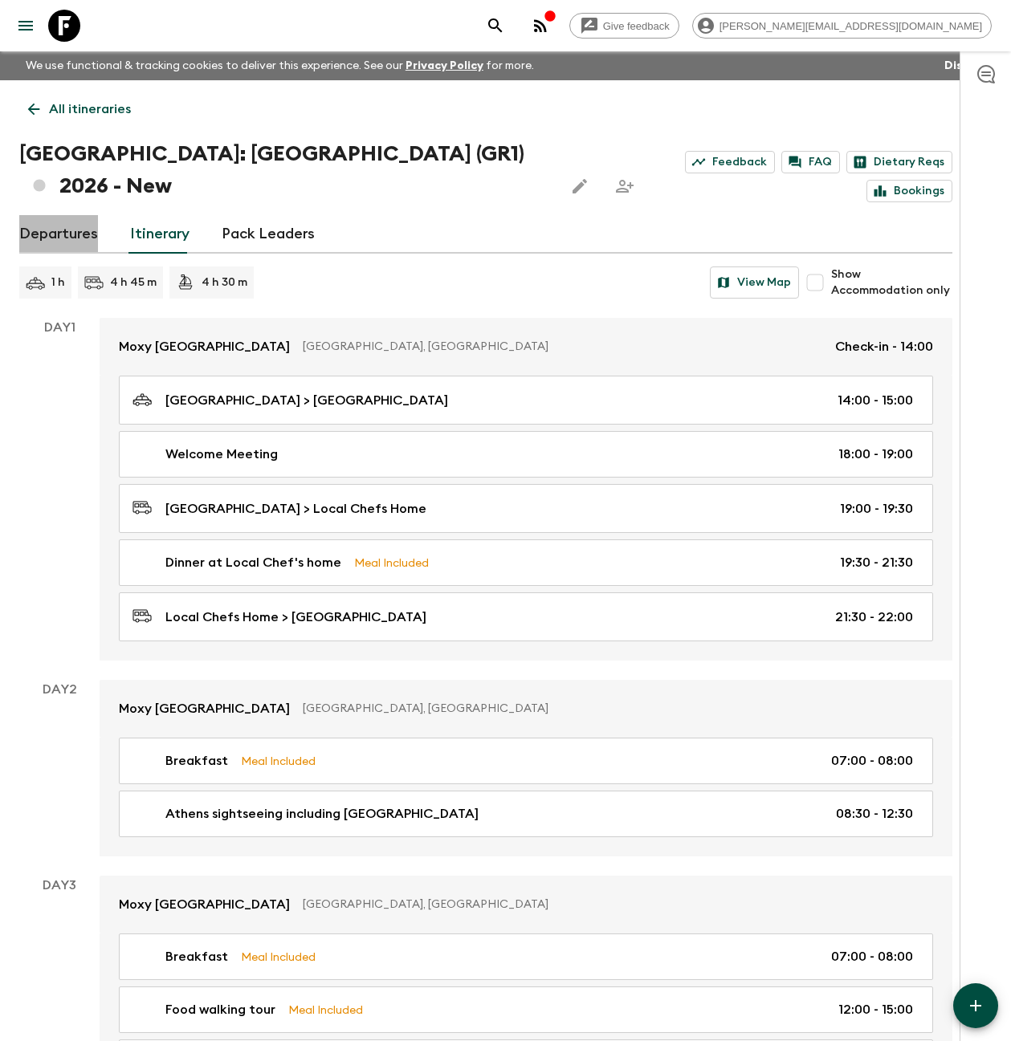
click at [71, 231] on link "Departures" at bounding box center [58, 234] width 79 height 39
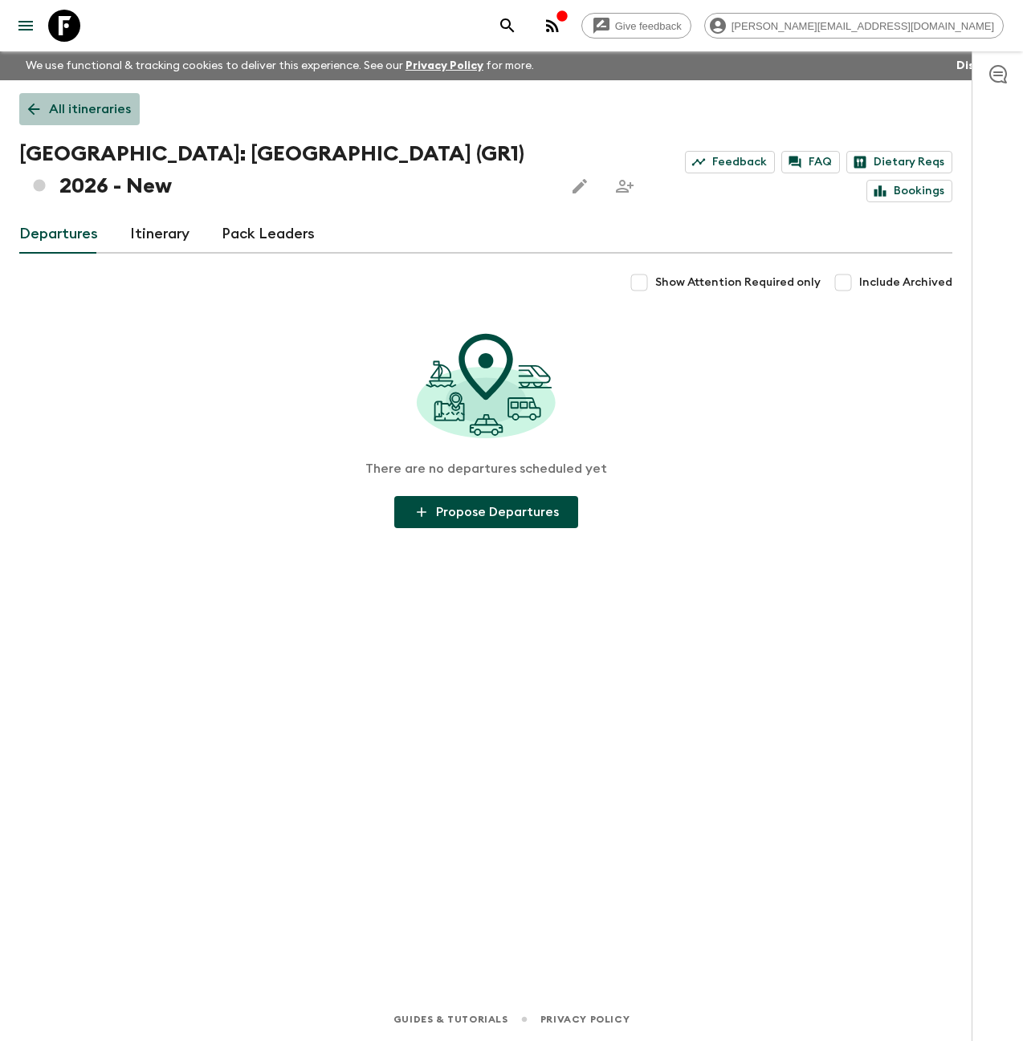
click at [89, 105] on p "All itineraries" at bounding box center [90, 109] width 82 height 19
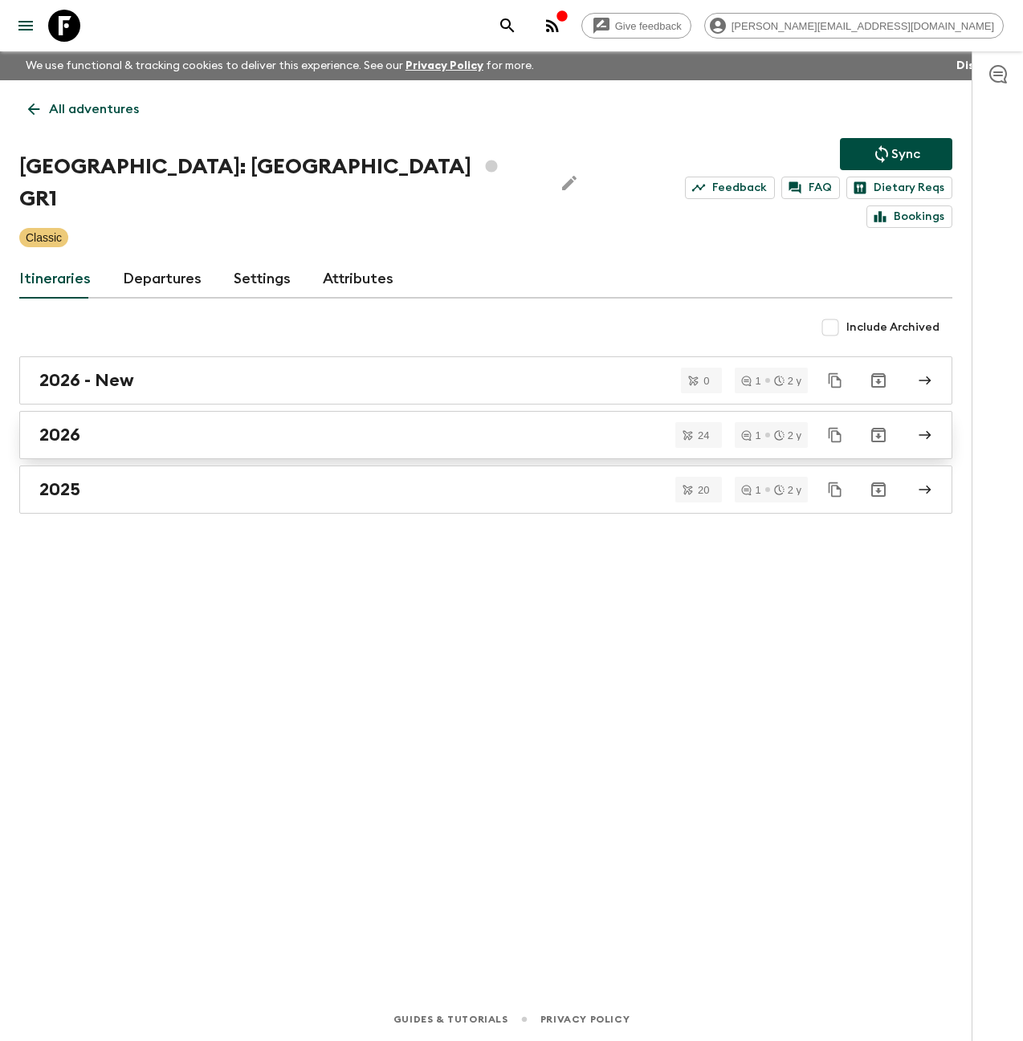
click at [140, 425] on div "2026" at bounding box center [470, 435] width 862 height 21
